Goal: Find specific page/section: Find specific page/section

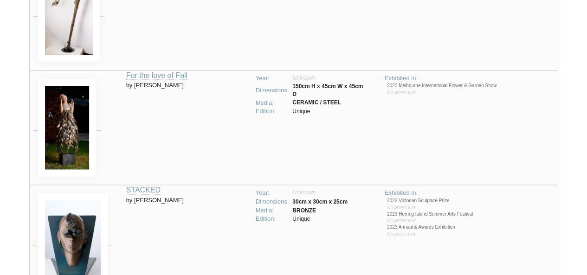
scroll to position [705, 0]
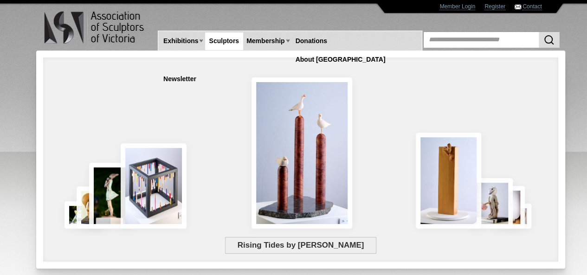
click at [223, 41] on link "Sculptors" at bounding box center [224, 40] width 38 height 17
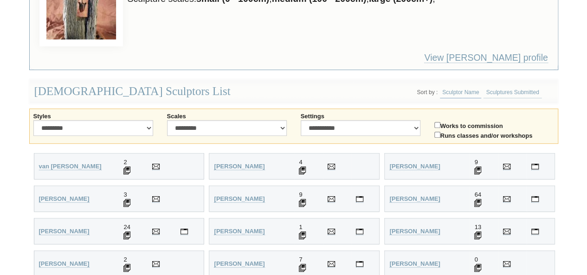
scroll to position [174, 0]
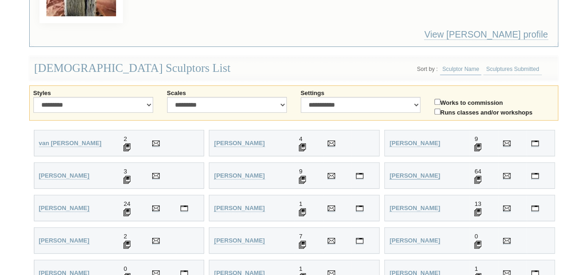
click at [409, 172] on strong "Anderson, Anne" at bounding box center [414, 175] width 51 height 7
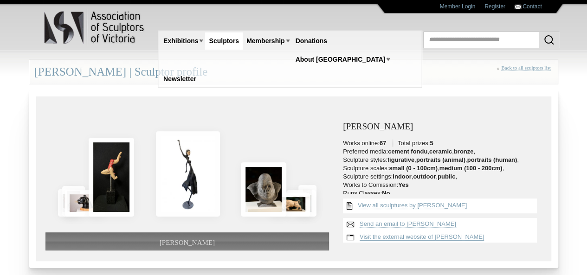
click at [415, 235] on link "Visit the external website of [PERSON_NAME]" at bounding box center [422, 236] width 125 height 7
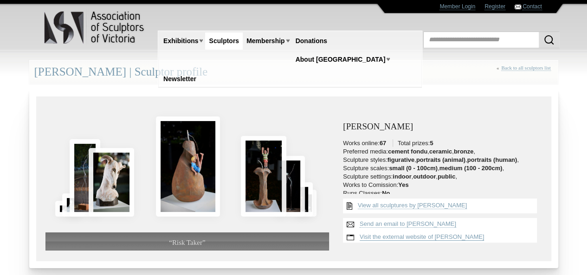
click at [422, 233] on link "Visit the external website of [PERSON_NAME]" at bounding box center [422, 236] width 125 height 7
